Goal: Task Accomplishment & Management: Use online tool/utility

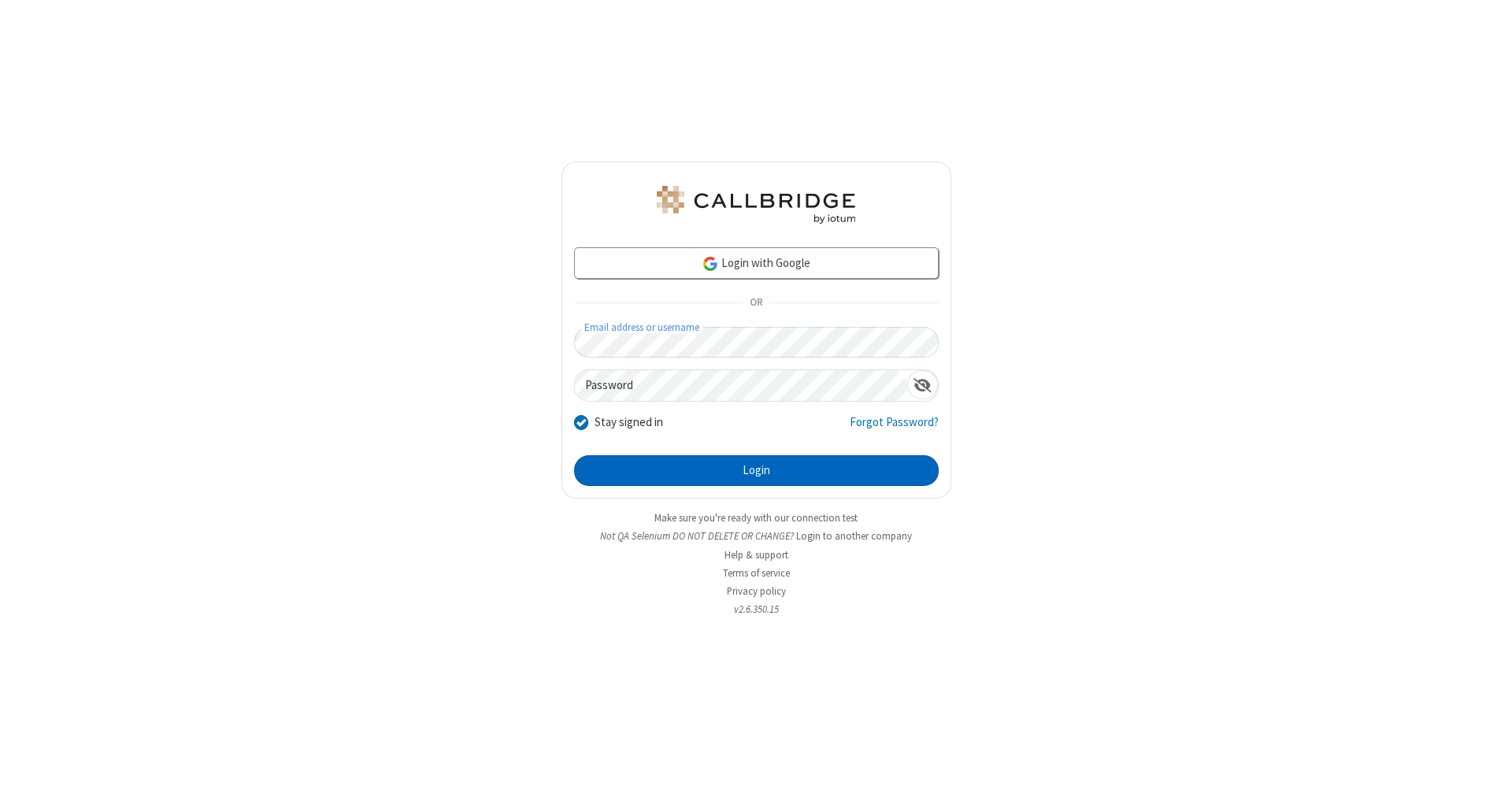
click at [756, 471] on button "Login" at bounding box center [757, 471] width 365 height 32
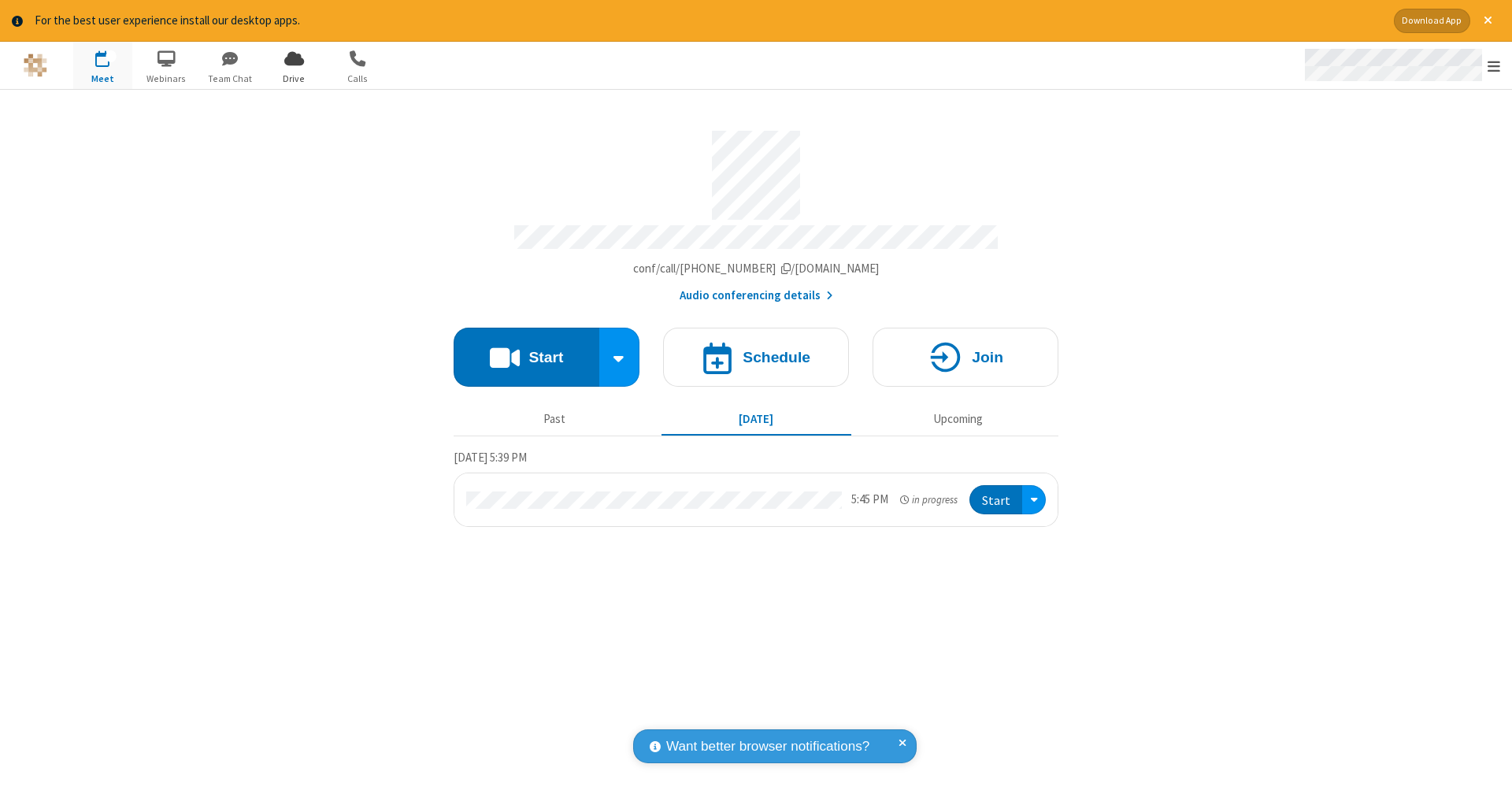
click at [1494, 66] on span "Open menu" at bounding box center [1493, 66] width 12 height 15
click at [294, 78] on span "Drive" at bounding box center [294, 78] width 59 height 14
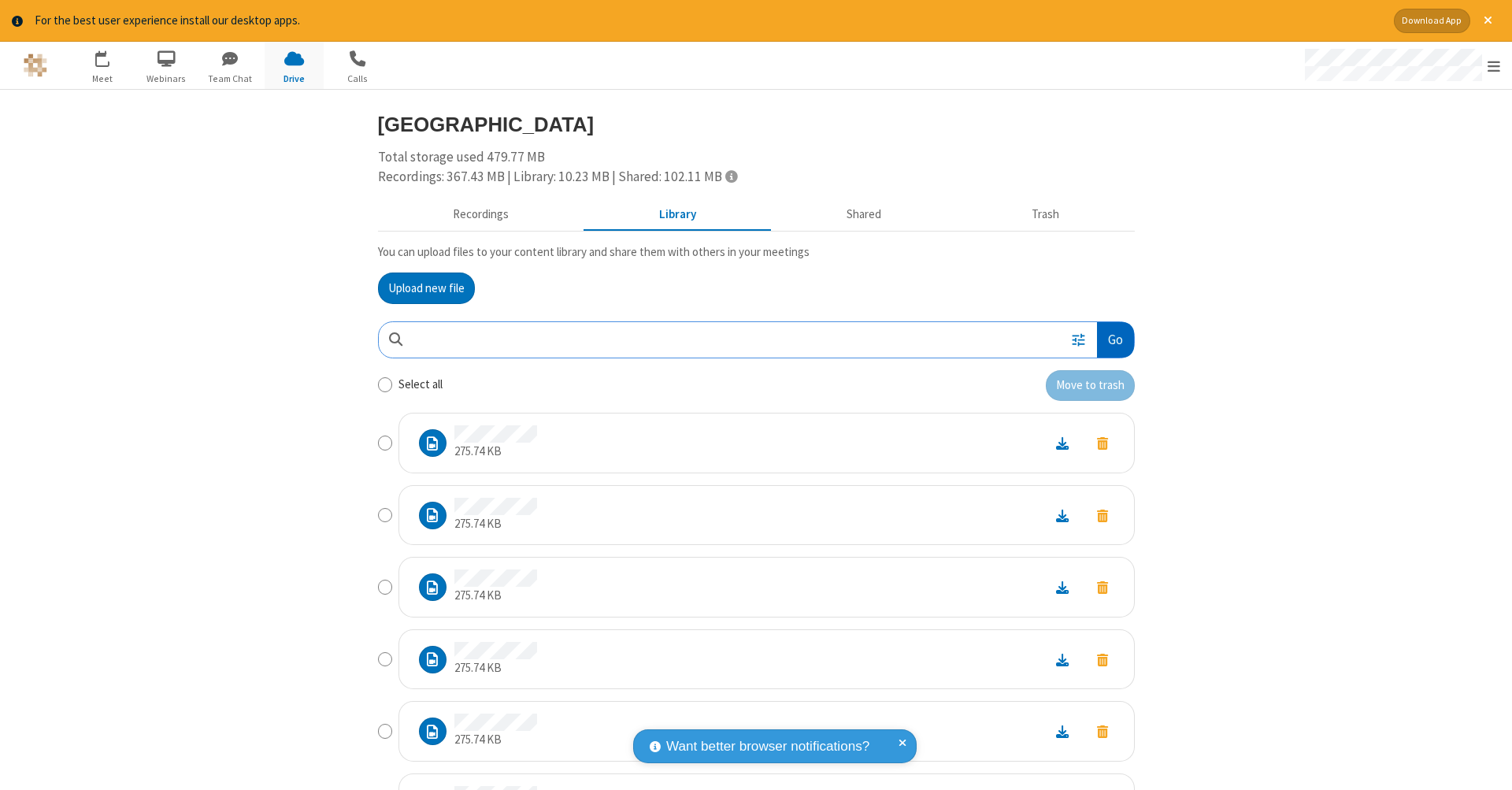
click at [1109, 336] on button "Go" at bounding box center [1115, 340] width 36 height 36
click at [426, 286] on button "Upload new file" at bounding box center [426, 287] width 97 height 32
